Goal: Navigation & Orientation: Go to known website

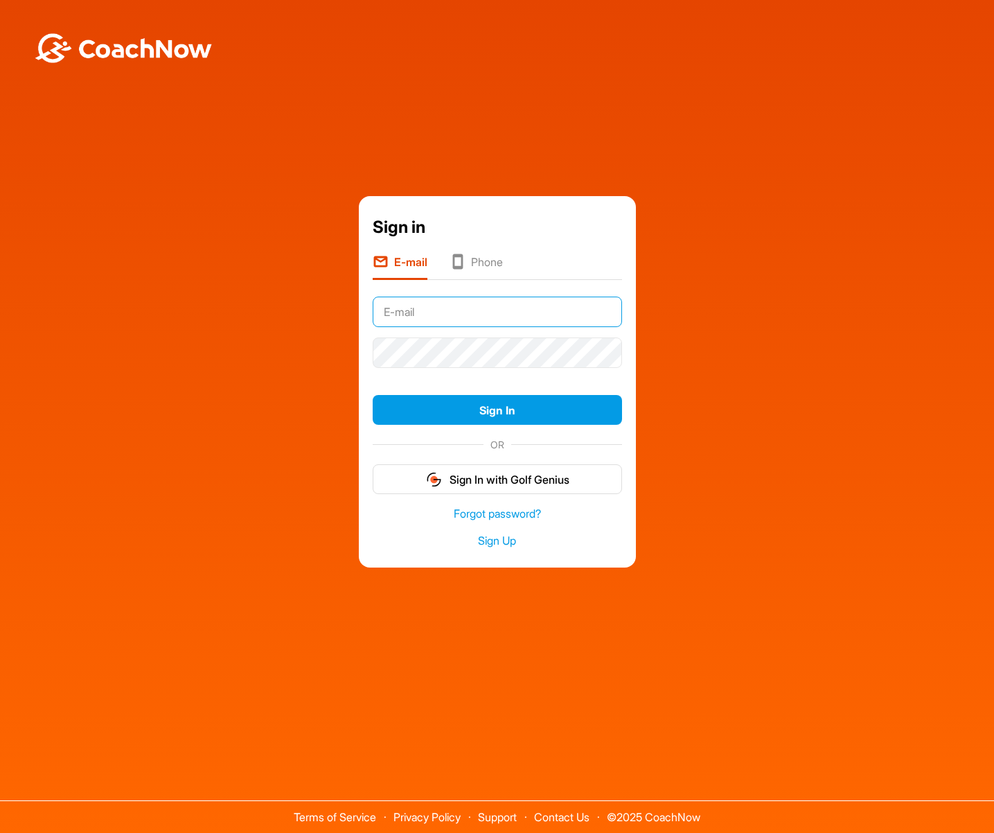
type input "[EMAIL_ADDRESS][DOMAIN_NAME]"
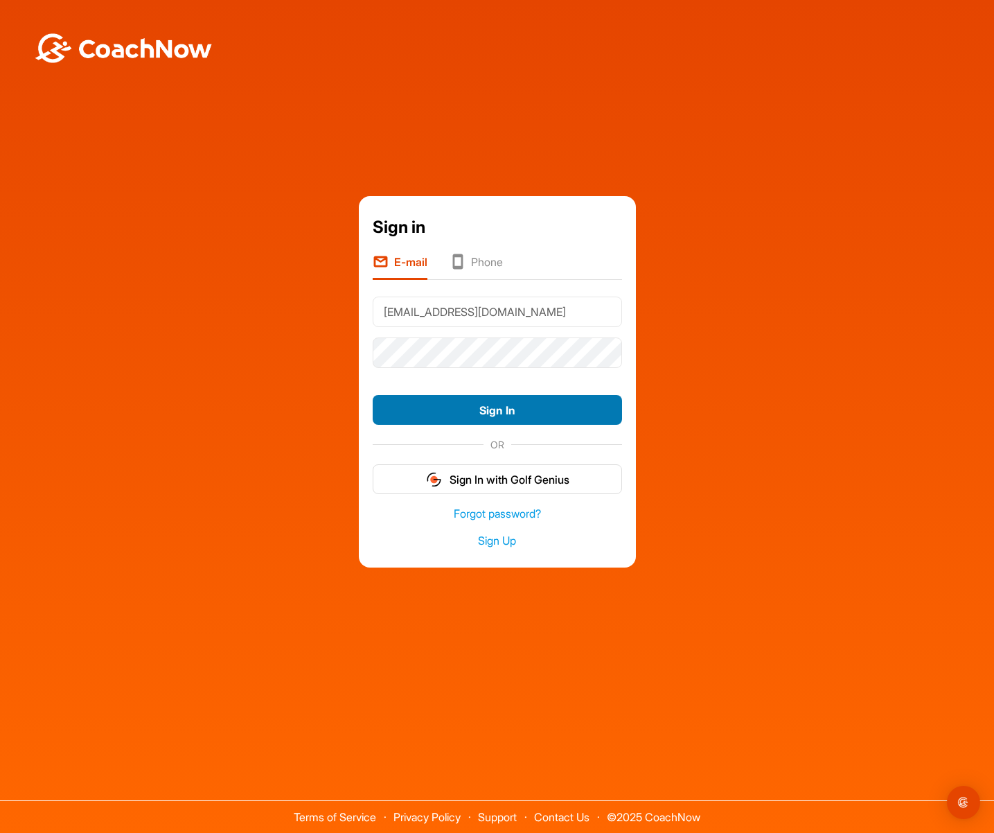
click at [465, 404] on button "Sign In" at bounding box center [497, 410] width 249 height 30
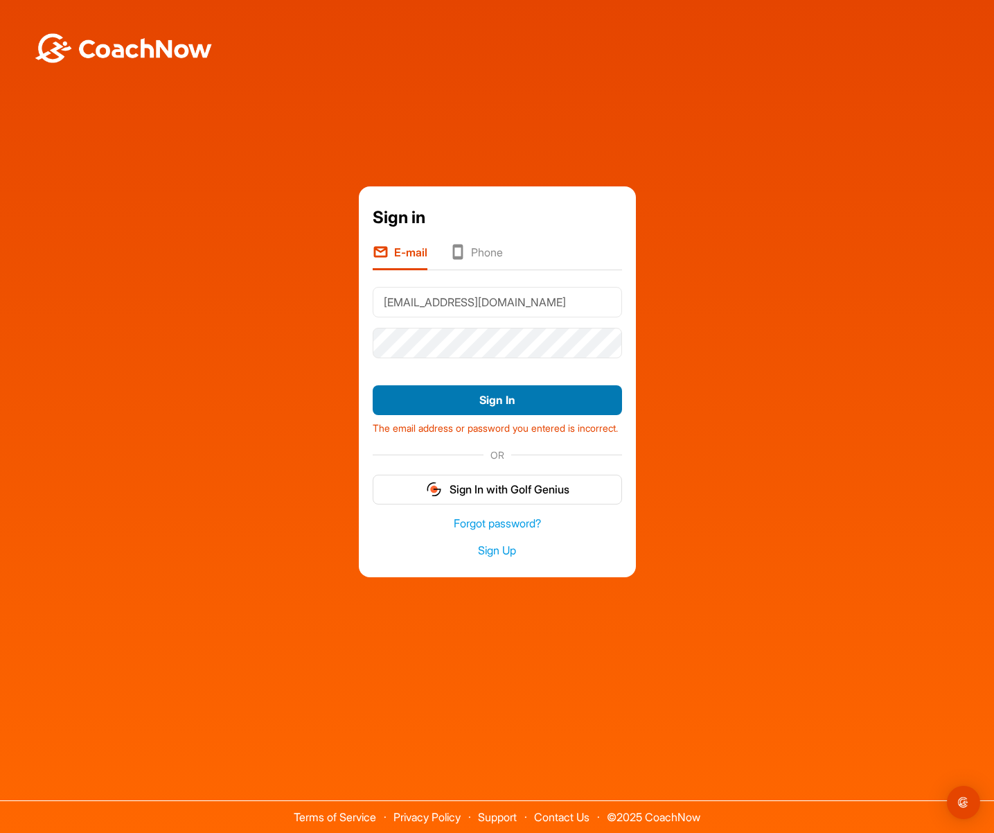
click at [491, 391] on button "Sign In" at bounding box center [497, 400] width 249 height 30
click at [479, 244] on li "Phone" at bounding box center [476, 257] width 53 height 26
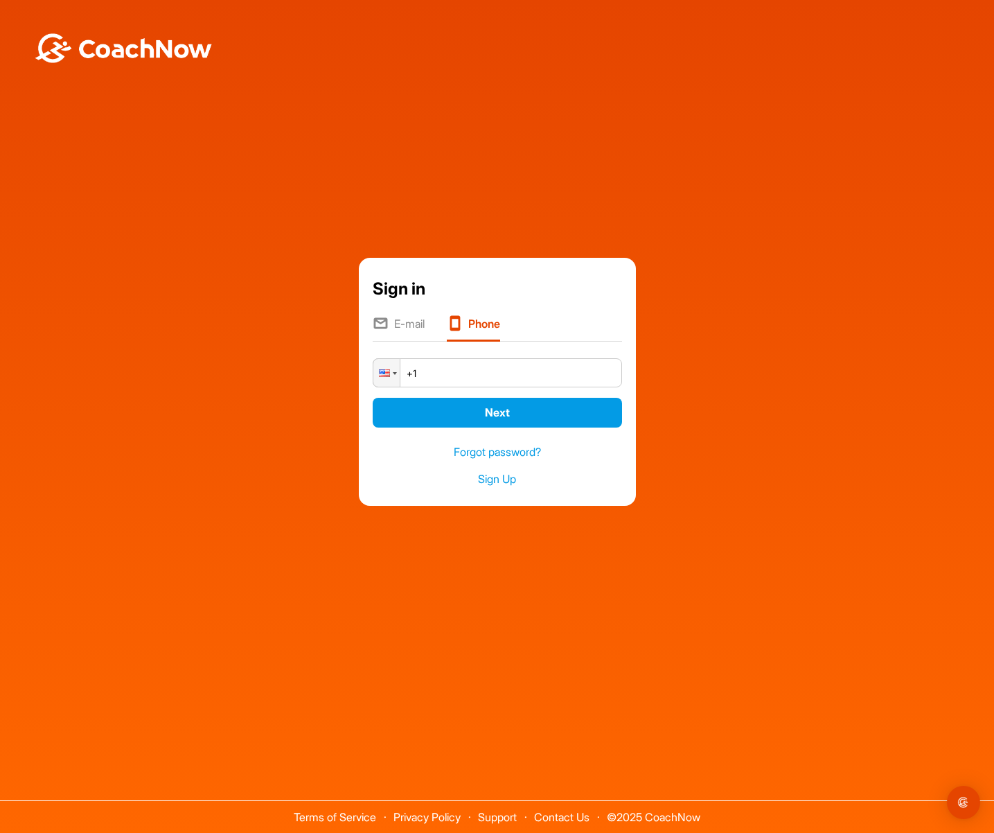
click at [411, 324] on li "E-mail" at bounding box center [399, 328] width 52 height 26
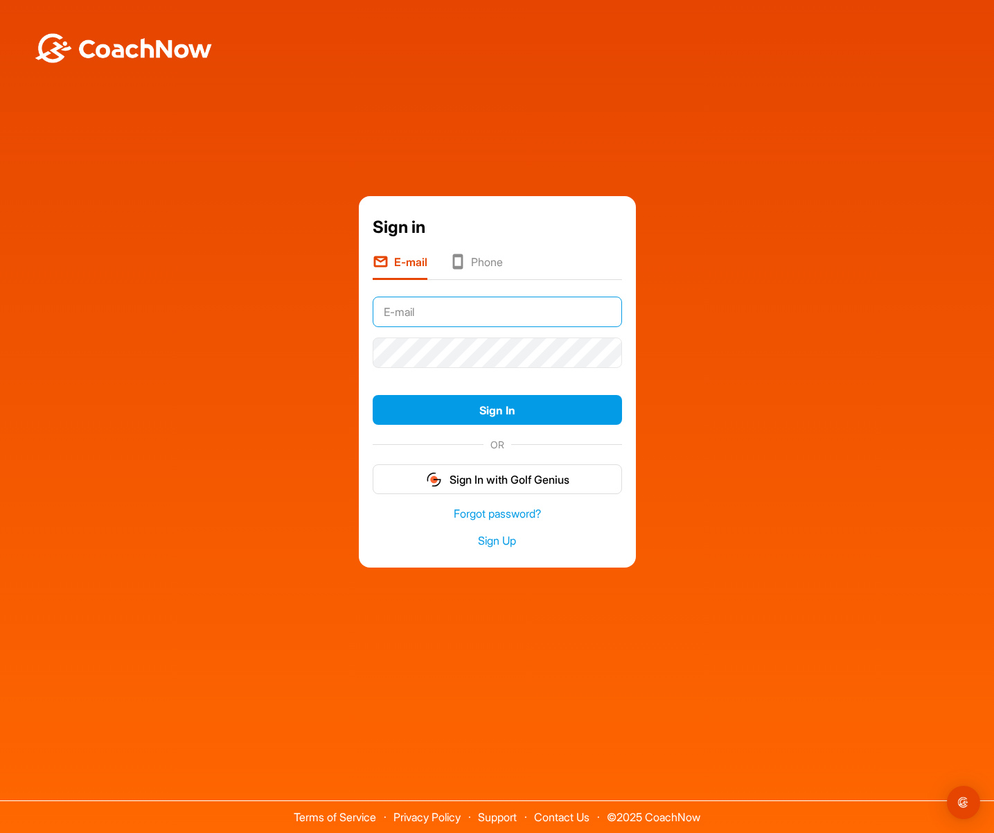
type input "poncelethomas@yahoo.fr"
drag, startPoint x: 227, startPoint y: 90, endPoint x: 219, endPoint y: 71, distance: 20.2
click at [227, 86] on div at bounding box center [123, 48] width 247 height 96
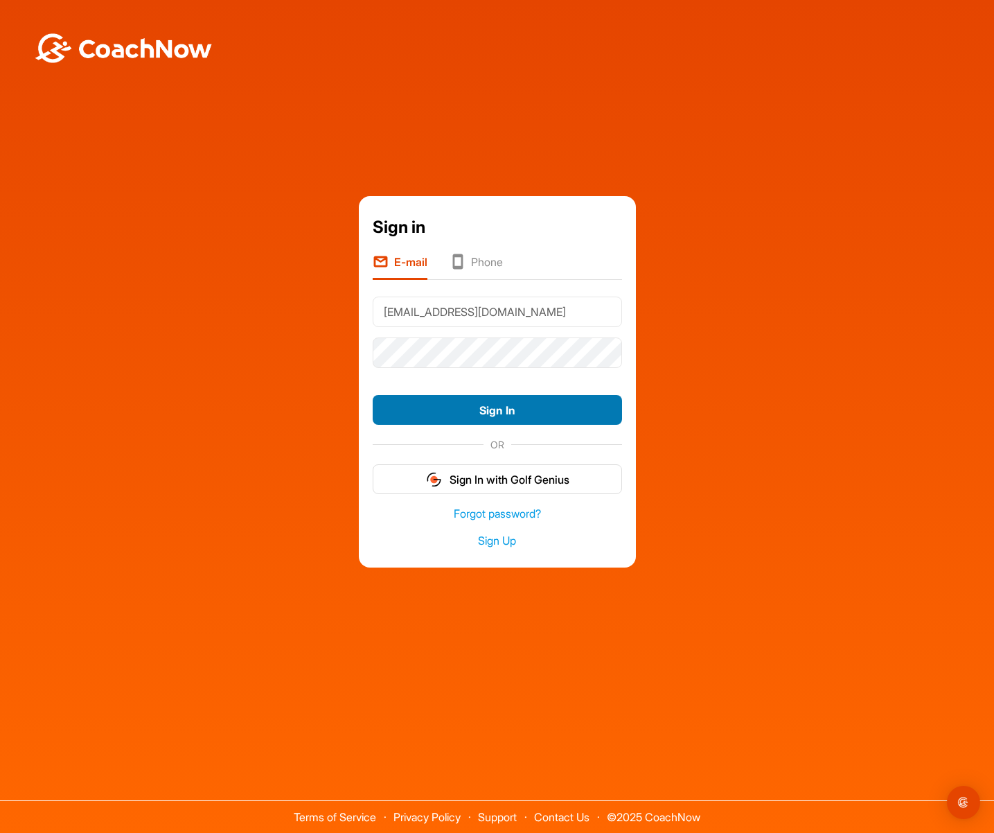
click at [517, 420] on button "Sign In" at bounding box center [497, 410] width 249 height 30
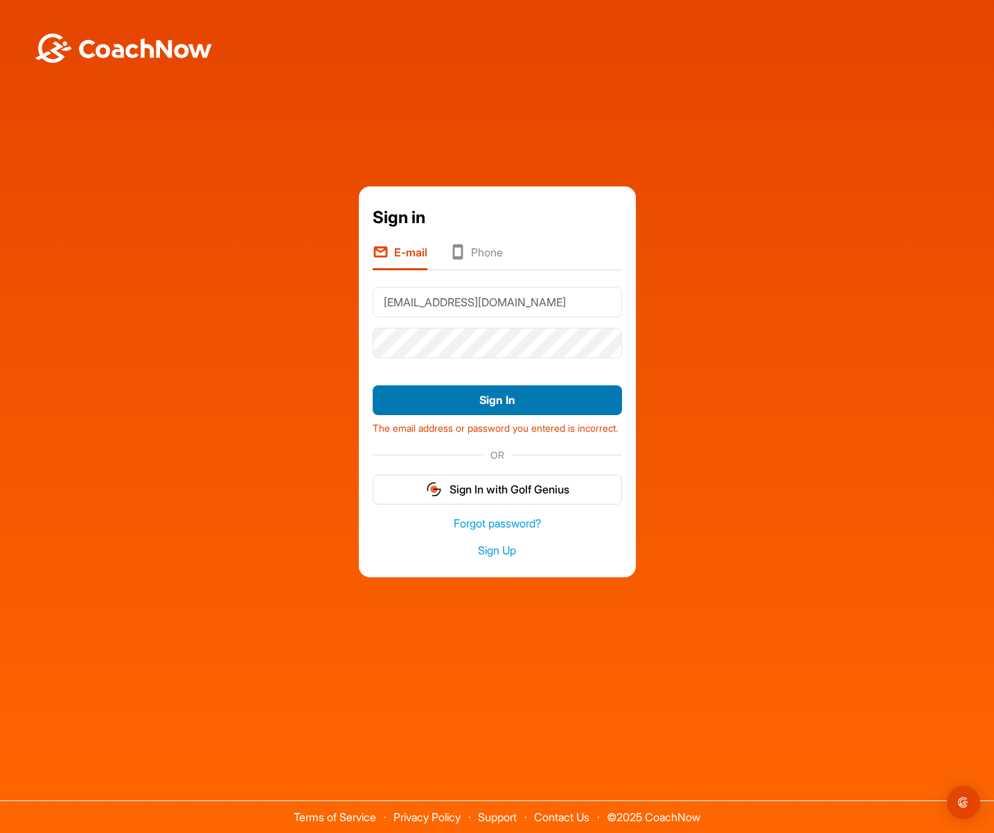
click at [495, 388] on button "Sign In" at bounding box center [497, 400] width 249 height 30
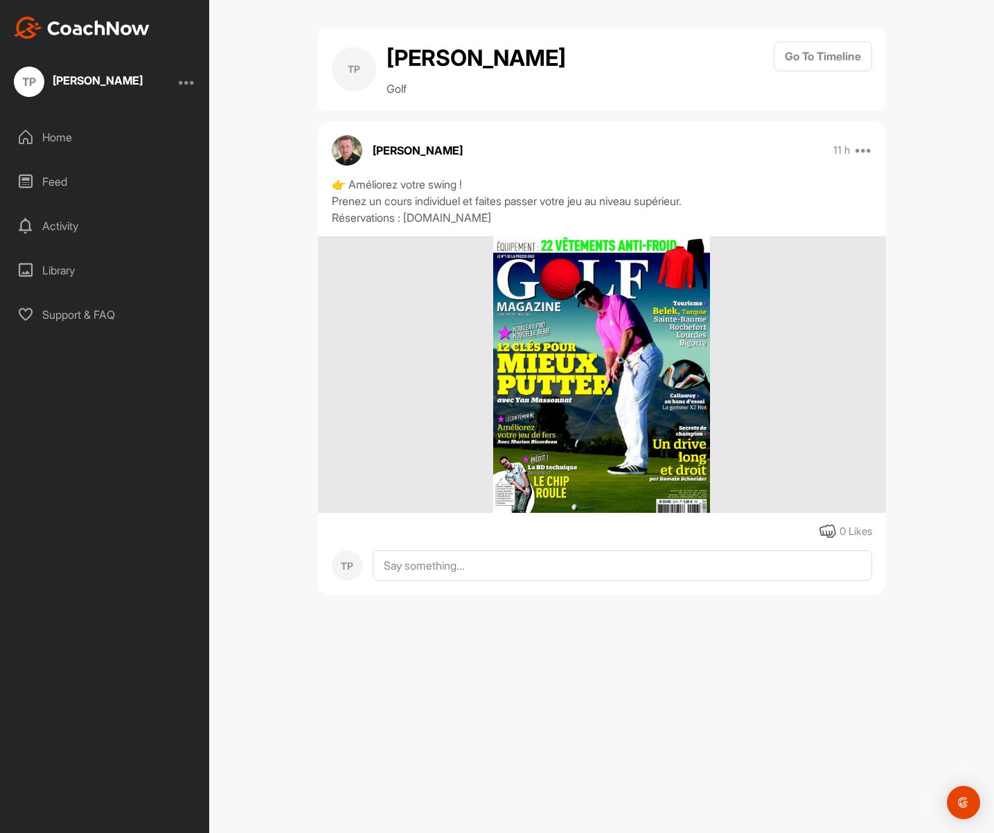
click at [613, 335] on img at bounding box center [601, 374] width 217 height 277
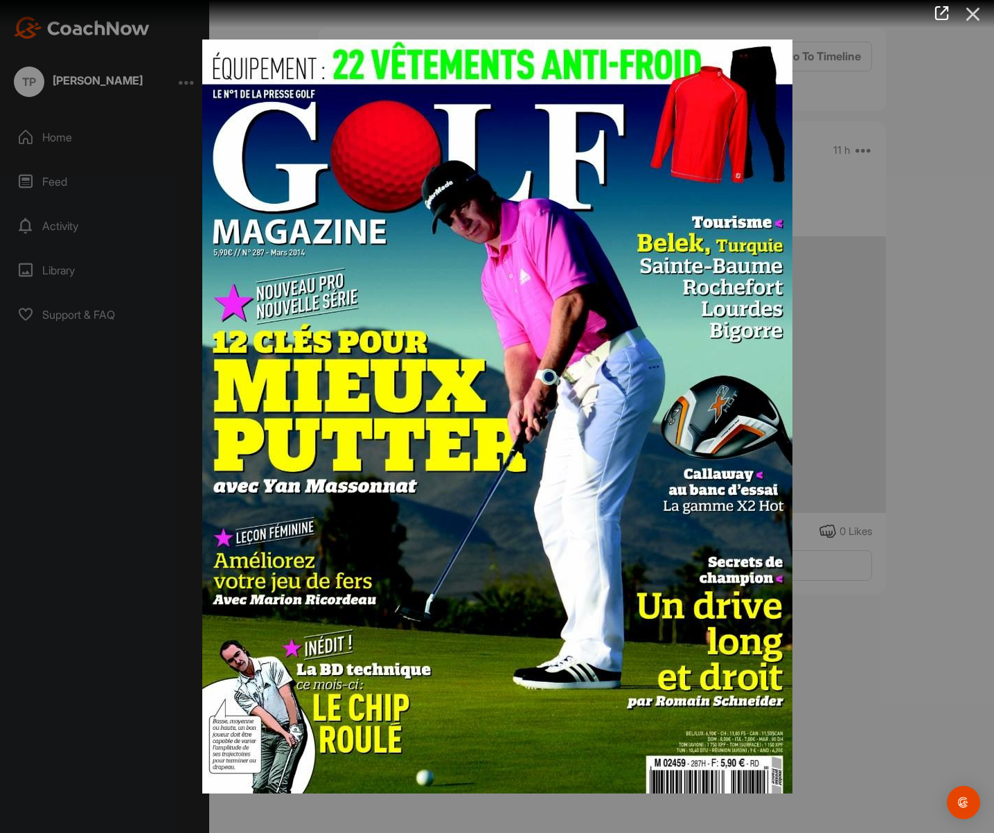
click at [976, 10] on icon at bounding box center [973, 14] width 32 height 26
